Goal: Task Accomplishment & Management: Complete application form

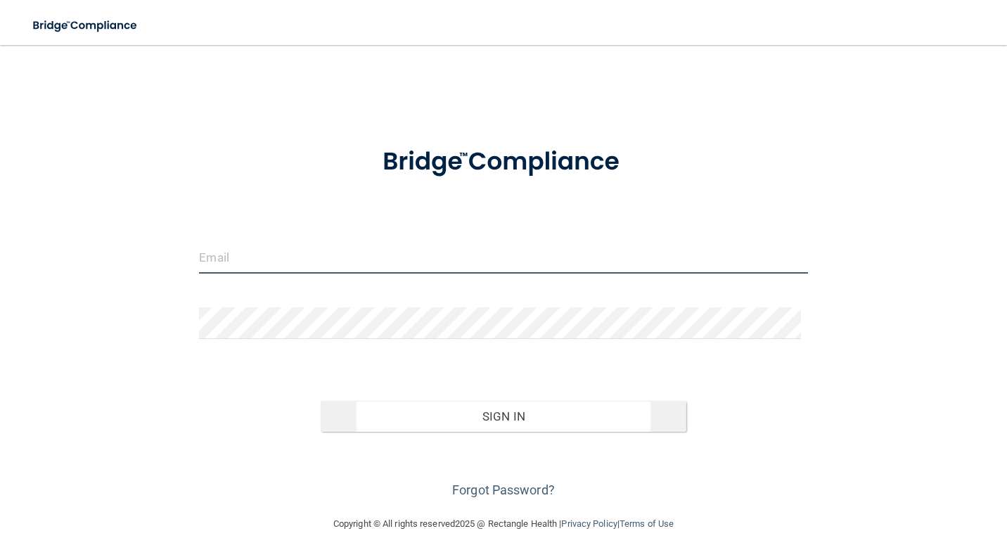
type input "[EMAIL_ADDRESS][DOMAIN_NAME]"
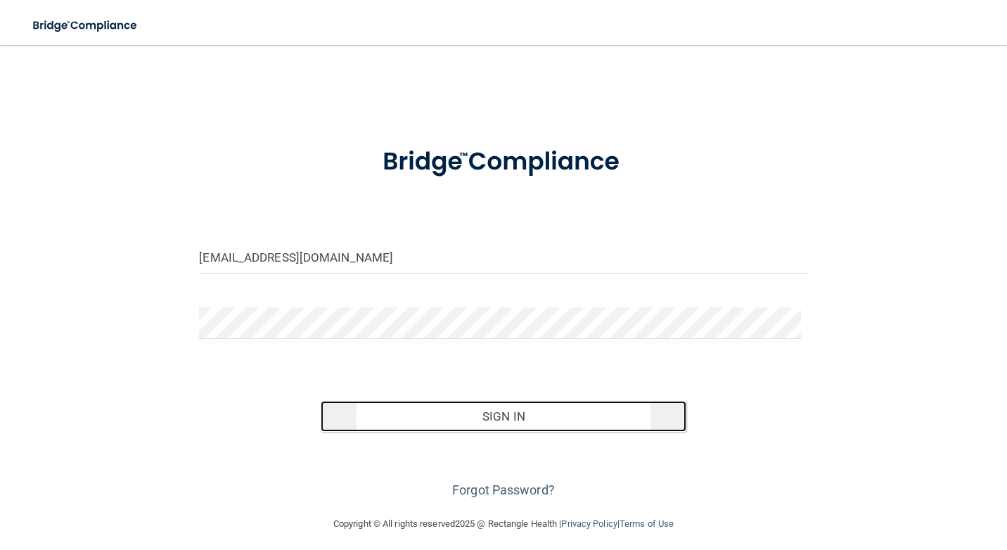
click at [589, 418] on button "Sign In" at bounding box center [503, 416] width 365 height 31
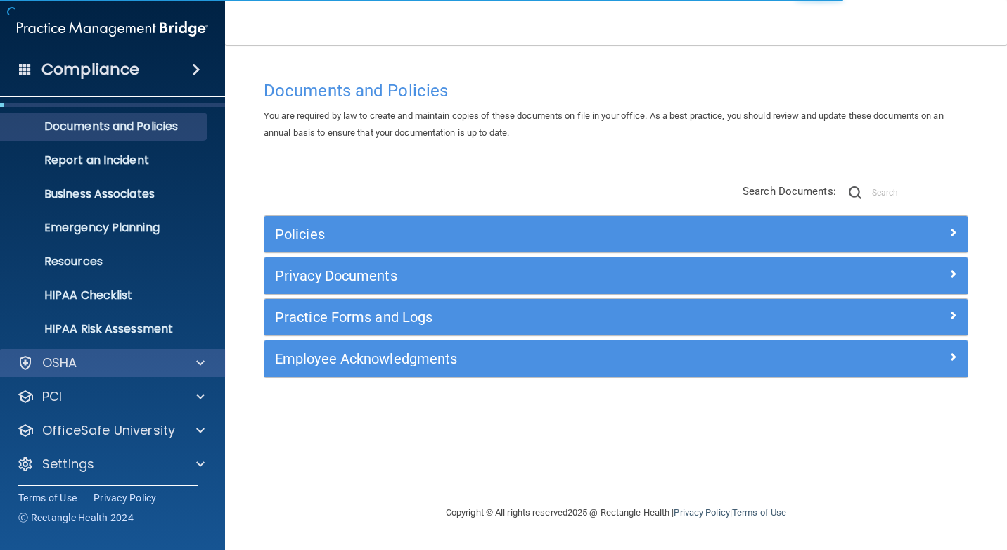
scroll to position [34, 0]
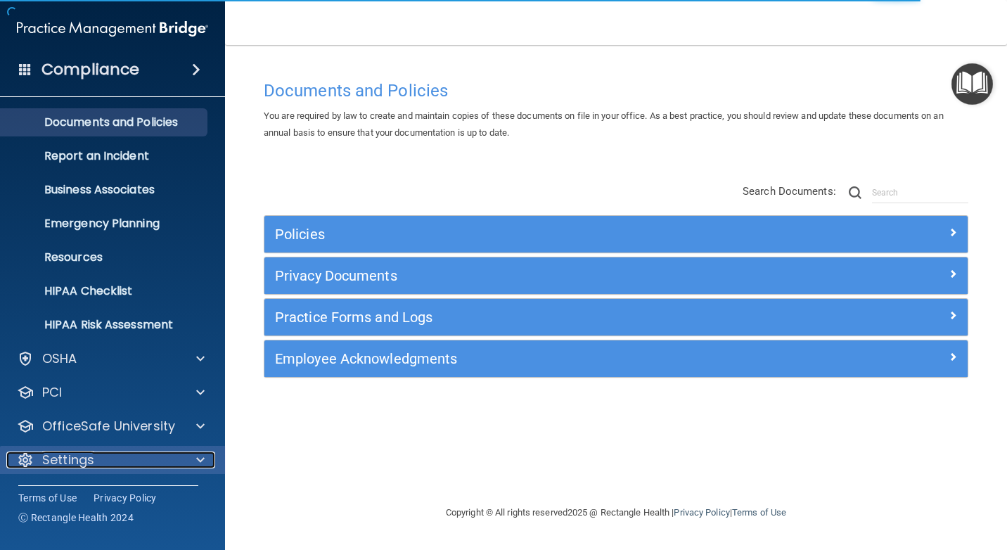
click at [184, 461] on div at bounding box center [198, 460] width 35 height 17
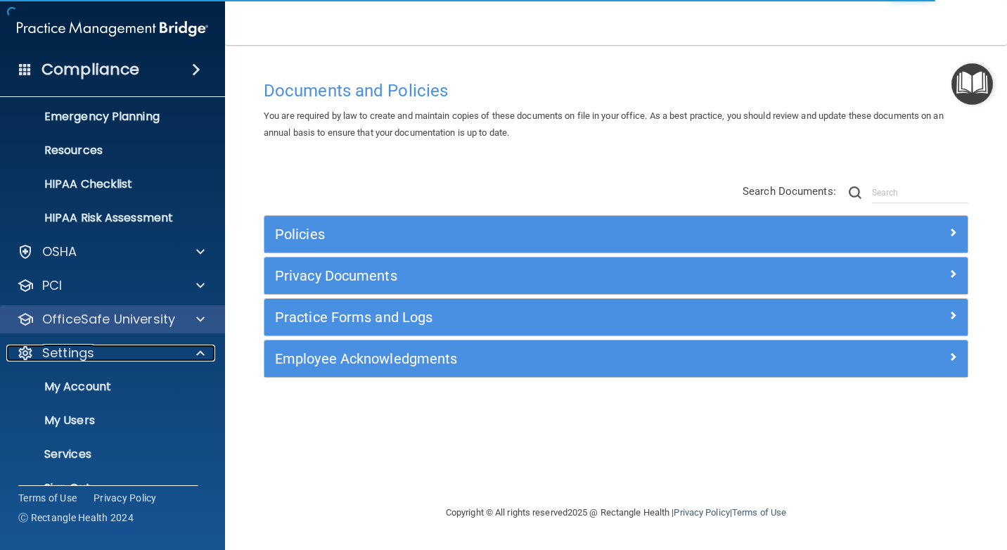
scroll to position [169, 0]
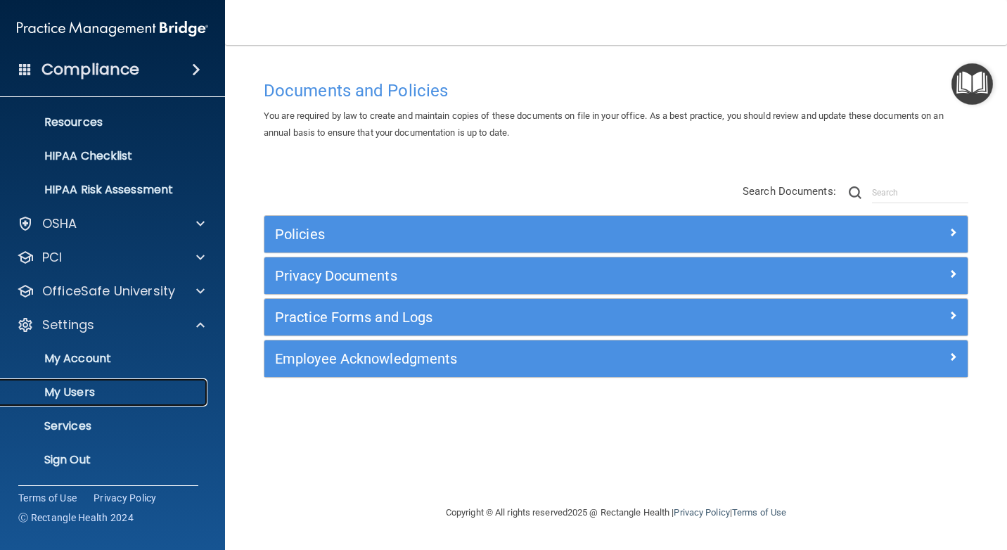
click at [120, 386] on p "My Users" at bounding box center [105, 393] width 192 height 14
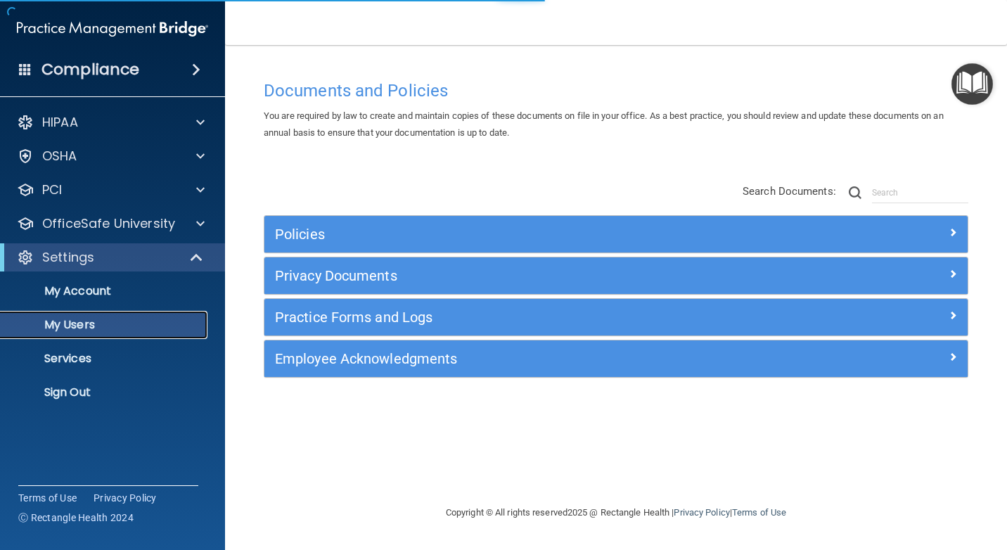
select select "20"
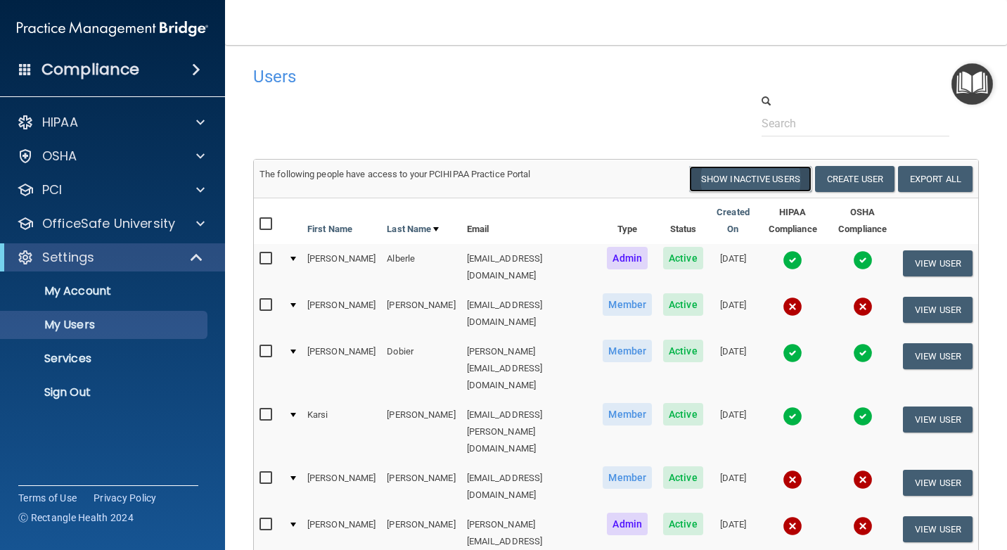
click at [760, 177] on button "Show Inactive Users" at bounding box center [750, 179] width 122 height 26
select select "20"
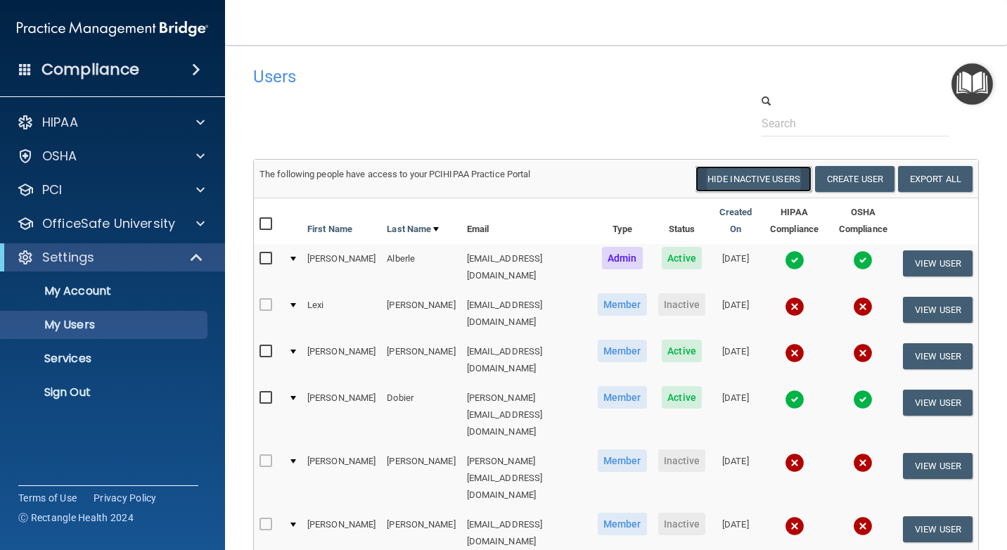
click at [759, 181] on button "Hide Inactive Users" at bounding box center [754, 179] width 116 height 26
select select "20"
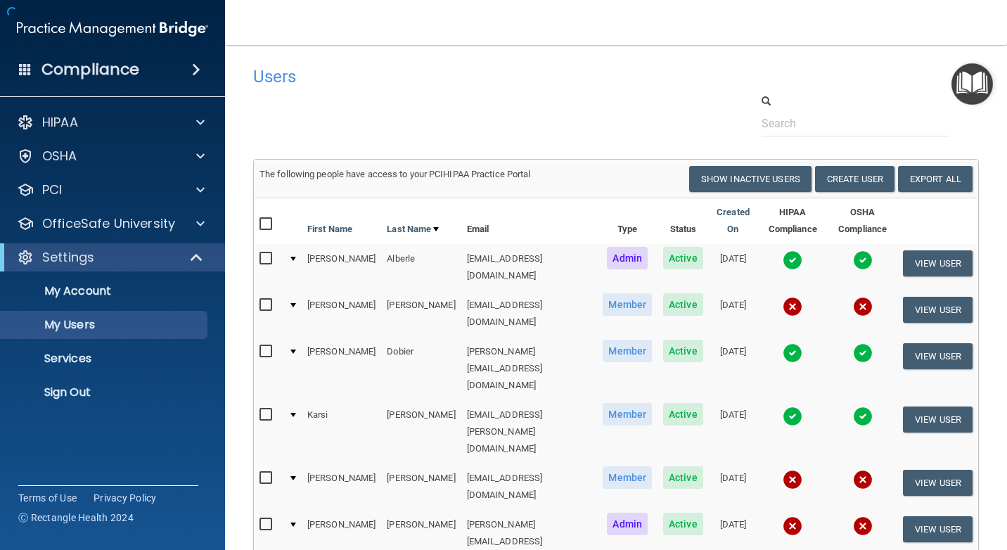
click at [860, 167] on button "Create User" at bounding box center [854, 179] width 79 height 26
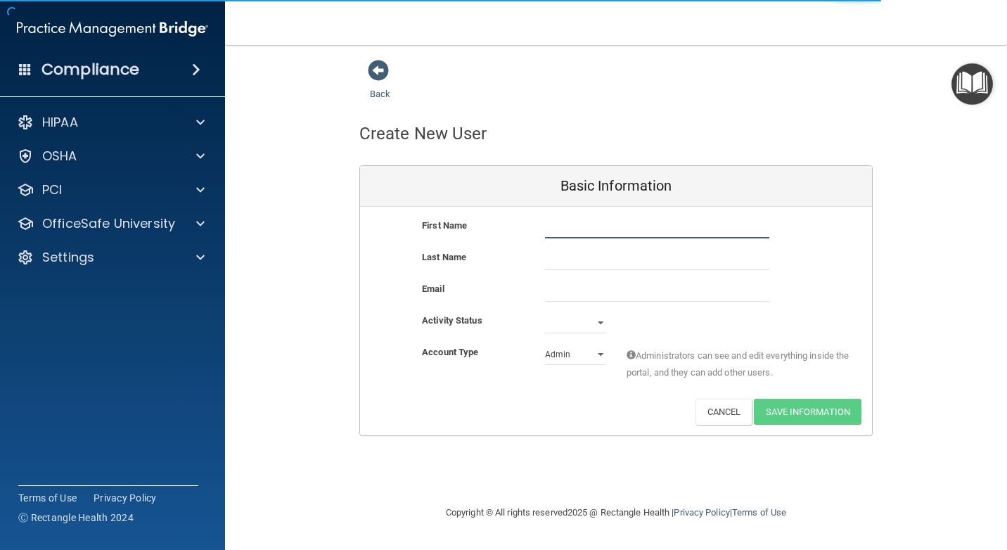
click at [630, 230] on input "text" at bounding box center [657, 227] width 224 height 21
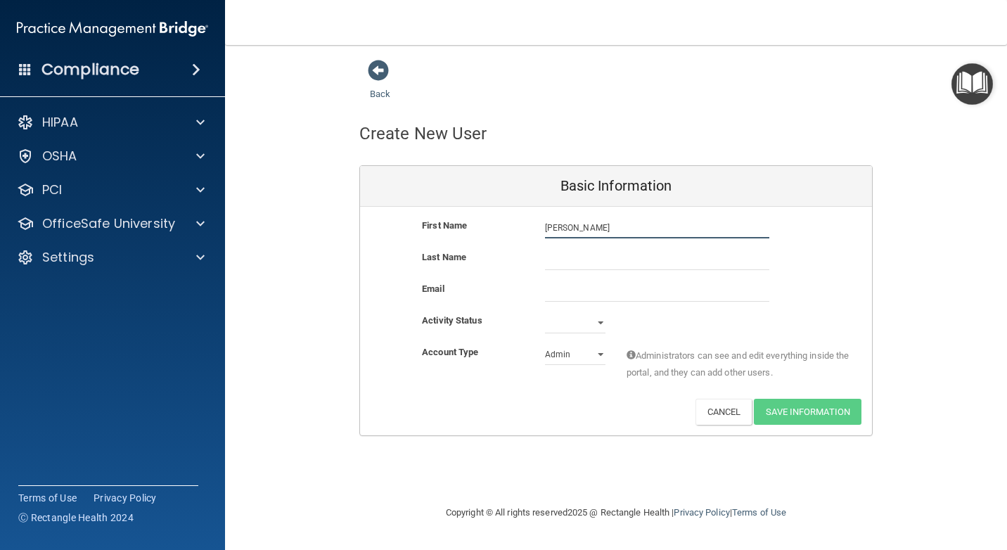
type input "[PERSON_NAME]"
click at [589, 319] on select "Active Inactive" at bounding box center [575, 322] width 61 height 21
select select "active"
click at [545, 312] on select "Active Inactive" at bounding box center [575, 322] width 61 height 21
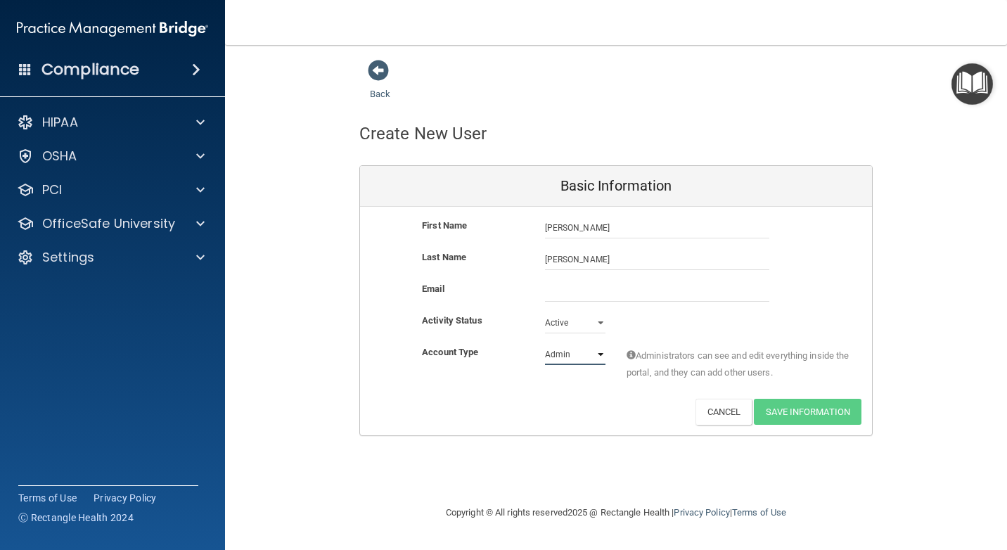
click at [583, 346] on select "Admin Member" at bounding box center [575, 354] width 61 height 21
select select "practice_member"
click at [545, 344] on select "Admin Member" at bounding box center [575, 354] width 61 height 21
click at [601, 291] on input "email" at bounding box center [657, 291] width 224 height 21
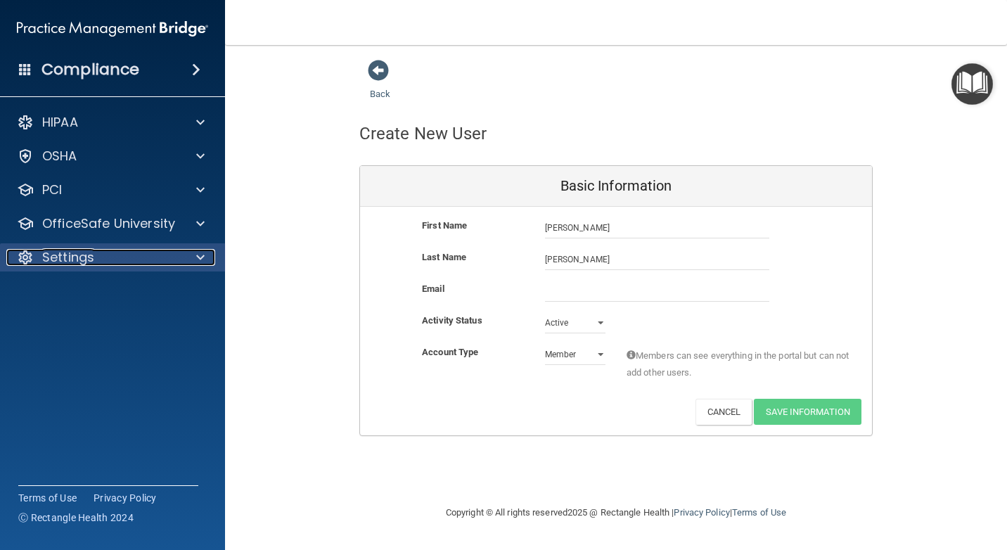
click at [155, 258] on div "Settings" at bounding box center [93, 257] width 174 height 17
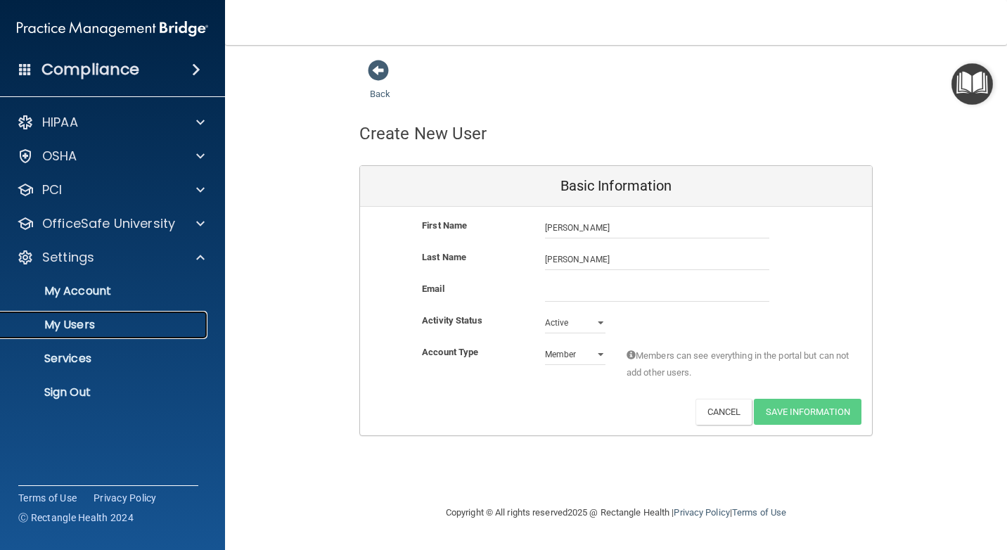
click at [72, 324] on p "My Users" at bounding box center [105, 325] width 192 height 14
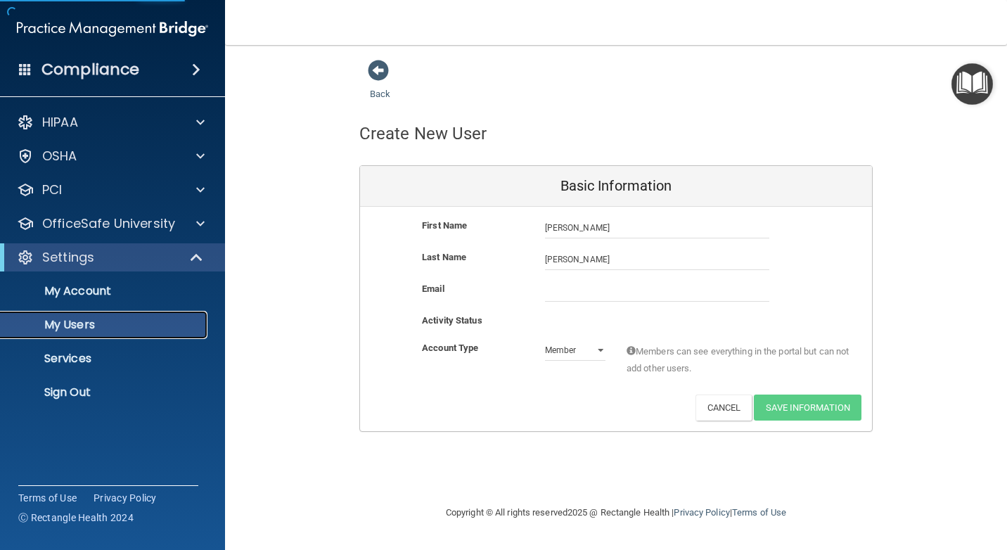
select select "20"
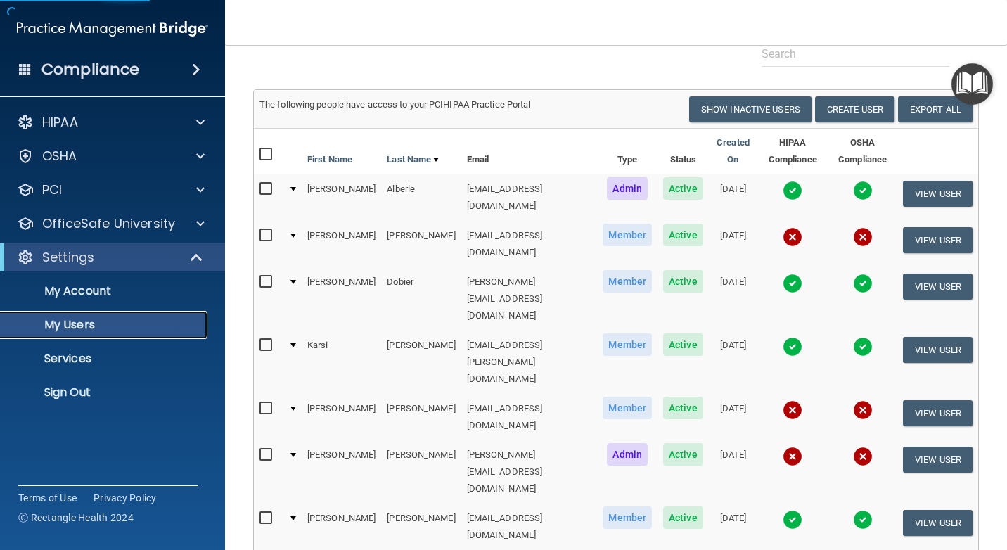
scroll to position [70, 0]
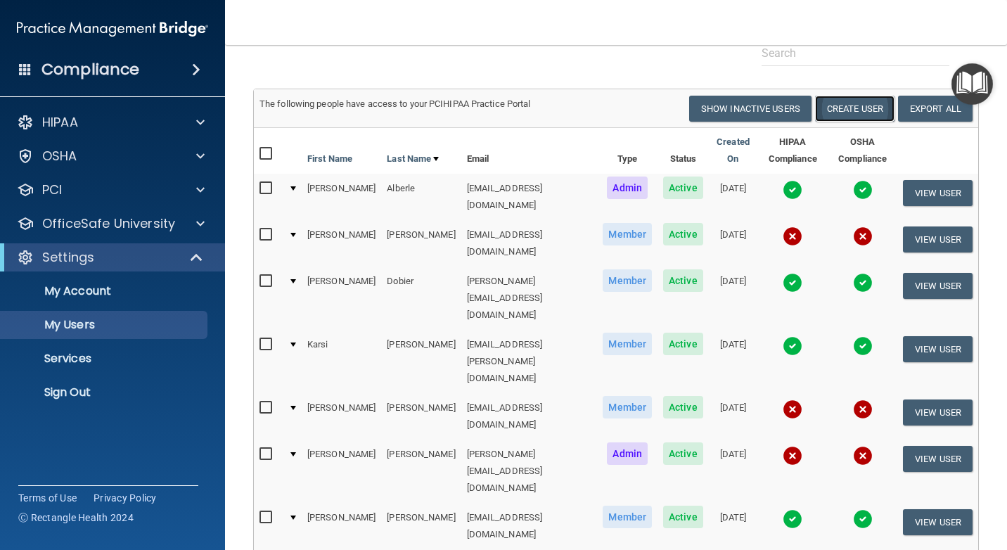
click at [833, 103] on button "Create User" at bounding box center [854, 109] width 79 height 26
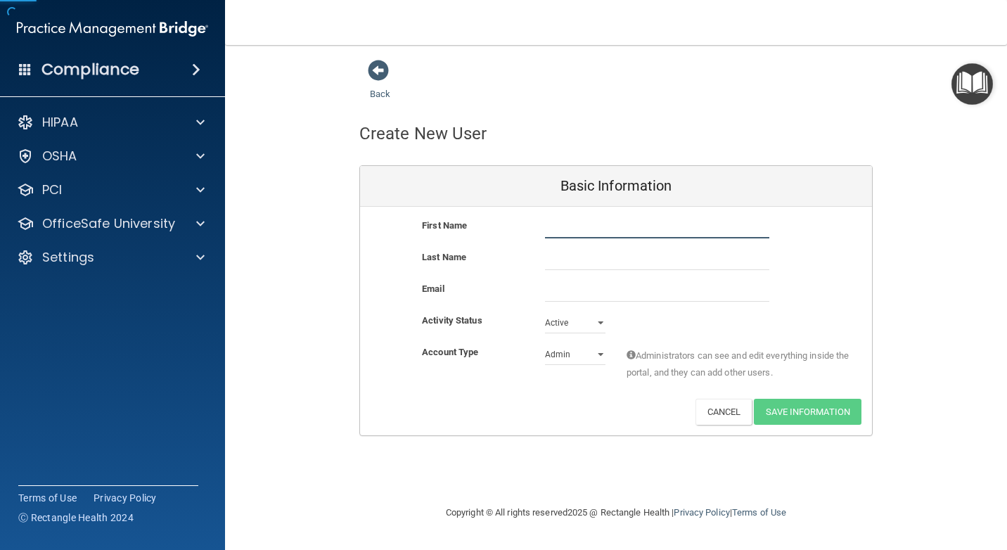
click at [589, 222] on input "text" at bounding box center [657, 227] width 224 height 21
type input "[PERSON_NAME]"
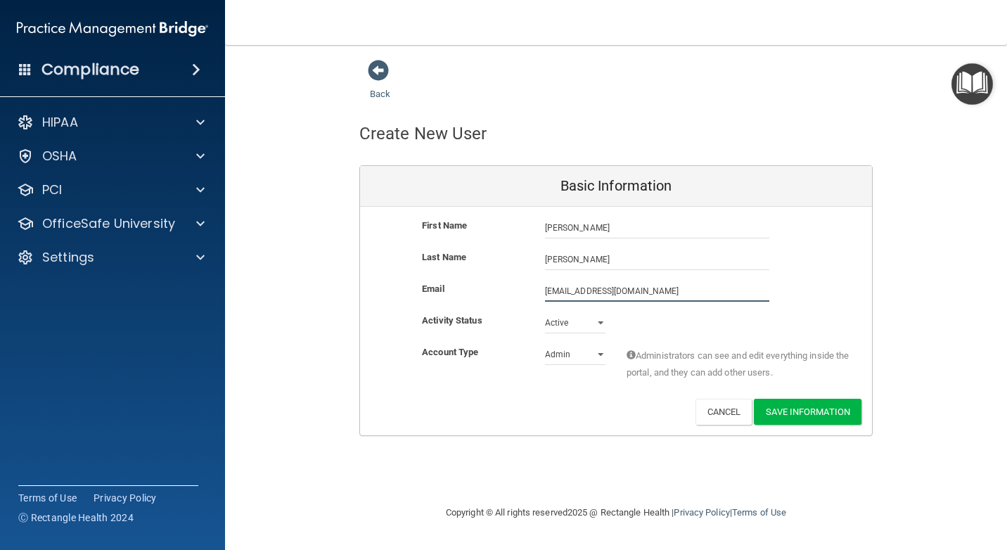
type input "[EMAIL_ADDRESS][DOMAIN_NAME]"
click at [569, 323] on select "Active Inactive" at bounding box center [575, 325] width 61 height 21
click at [545, 312] on select "Active Inactive" at bounding box center [575, 322] width 61 height 21
click at [566, 348] on select "Admin Member" at bounding box center [575, 354] width 61 height 21
select select "practice_member"
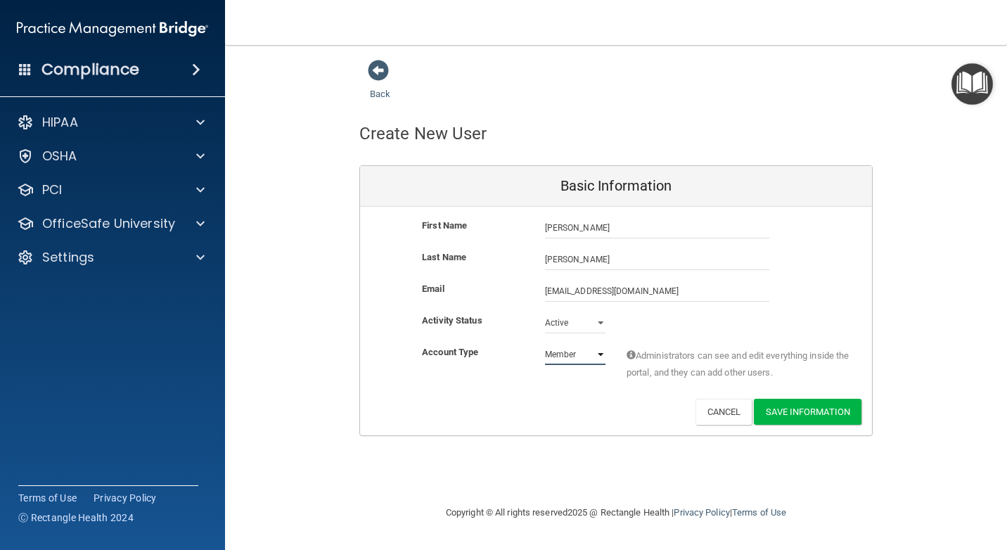
click at [545, 344] on select "Admin Member" at bounding box center [575, 354] width 61 height 21
click at [805, 411] on button "Save Information" at bounding box center [808, 412] width 108 height 26
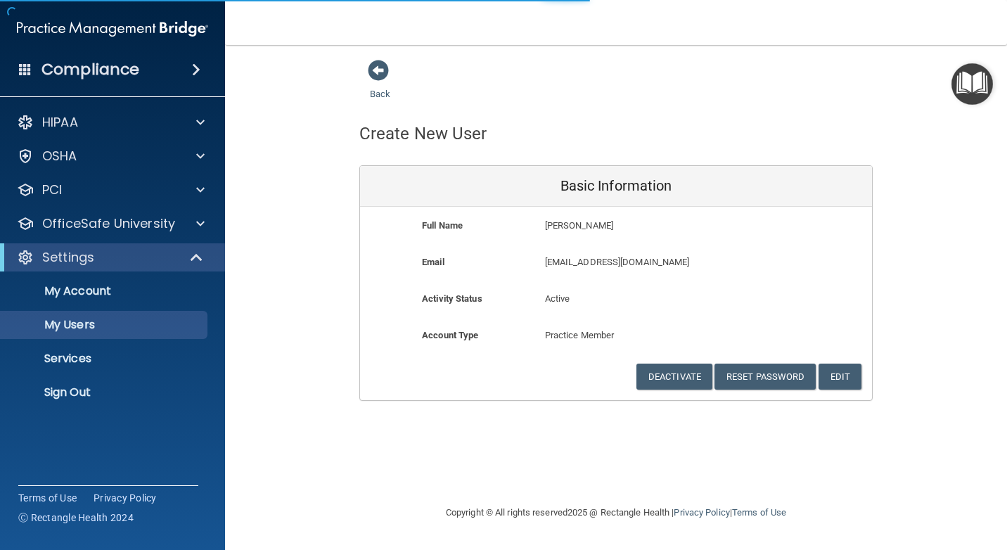
select select "20"
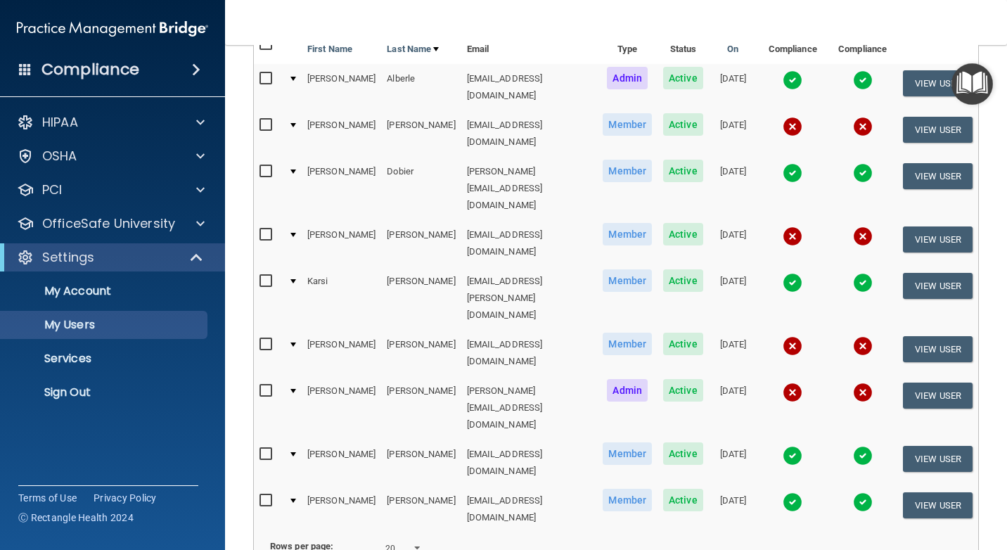
scroll to position [272, 0]
